Goal: Task Accomplishment & Management: Use online tool/utility

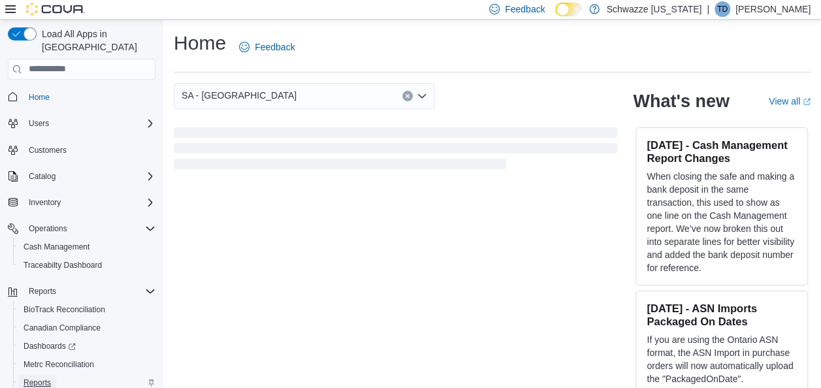
click at [40, 377] on span "Reports" at bounding box center [36, 382] width 27 height 10
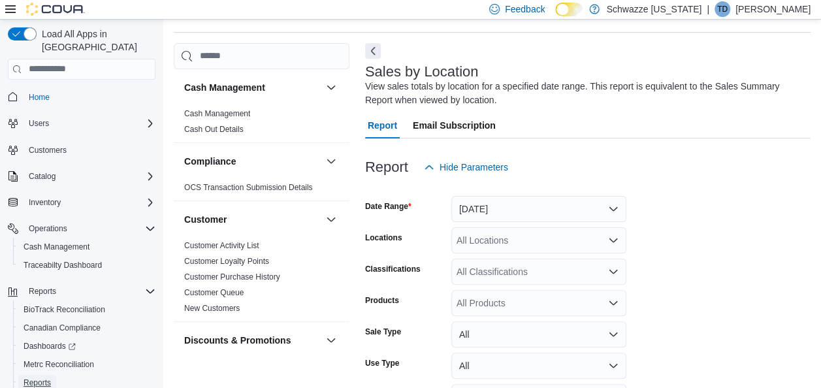
scroll to position [44, 0]
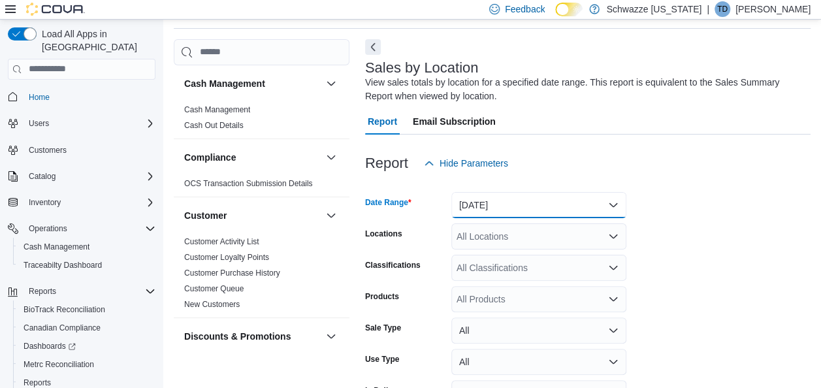
click at [514, 200] on button "Yesterday" at bounding box center [538, 205] width 175 height 26
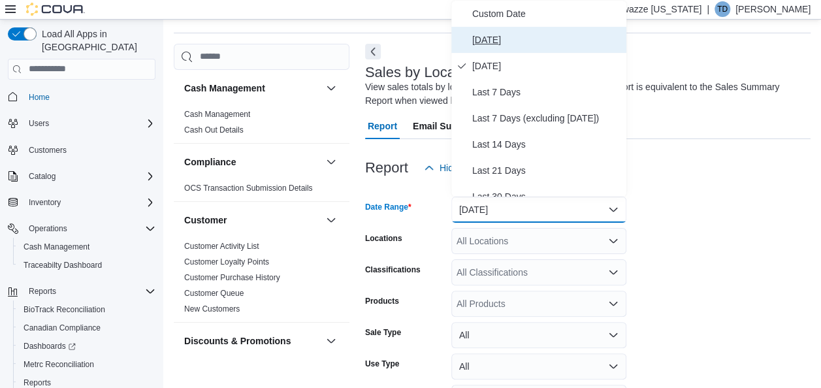
click at [518, 36] on span "Today" at bounding box center [546, 40] width 149 height 16
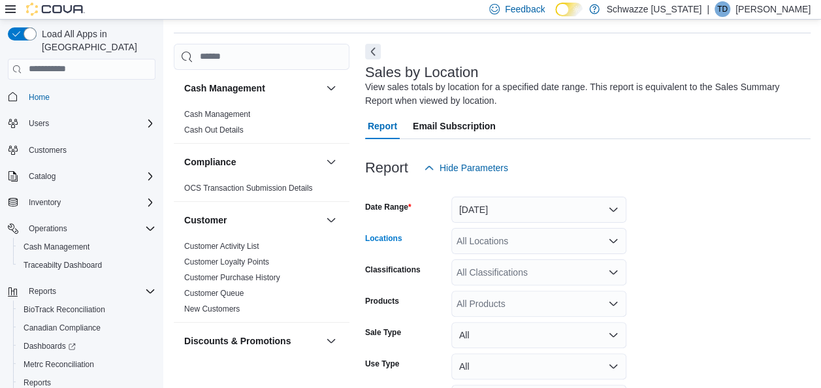
click at [471, 239] on div "All Locations" at bounding box center [538, 241] width 175 height 26
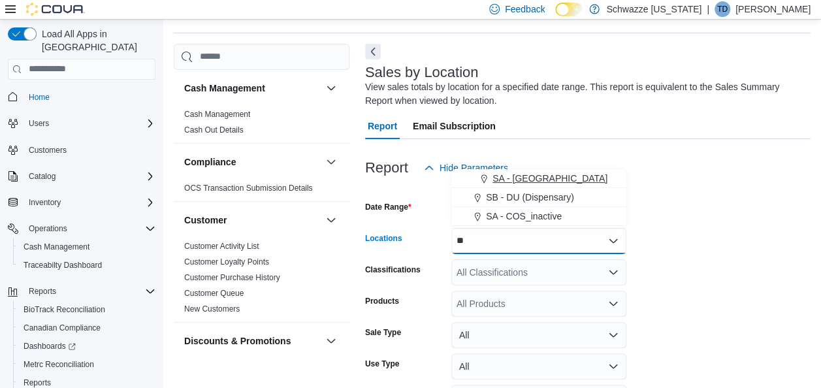
type input "**"
click at [514, 174] on span "SA - Denver" at bounding box center [549, 178] width 115 height 13
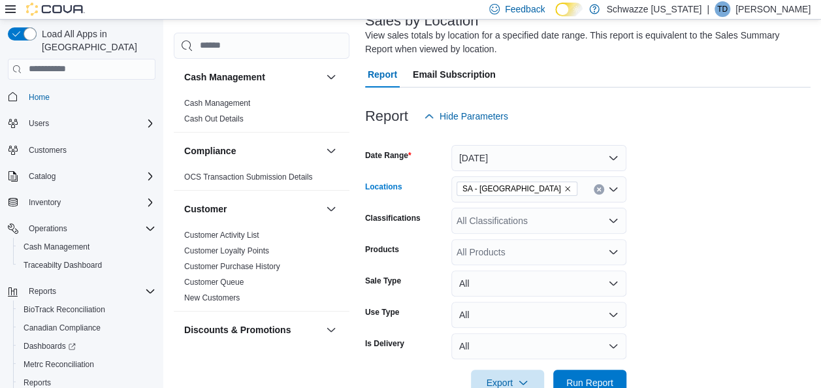
scroll to position [124, 0]
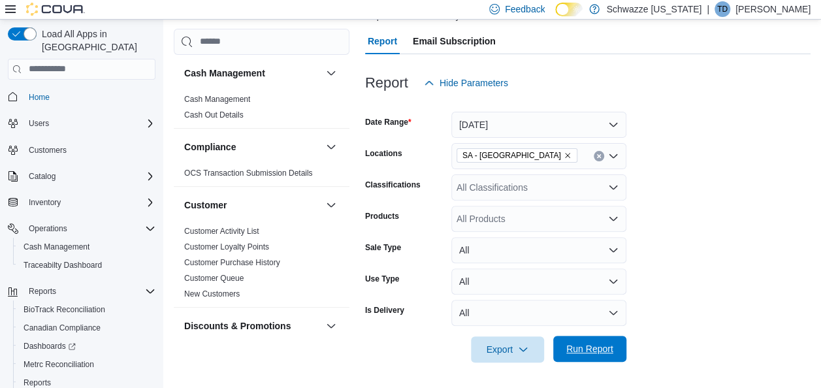
click at [616, 352] on span "Run Report" at bounding box center [589, 349] width 57 height 26
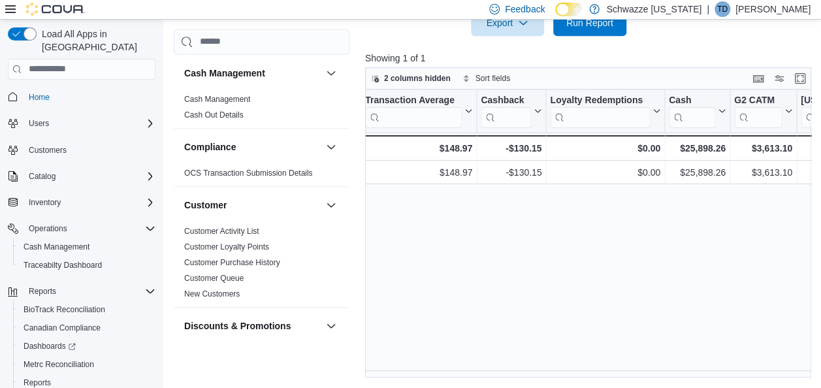
scroll to position [0, 1345]
